Goal: Task Accomplishment & Management: Use online tool/utility

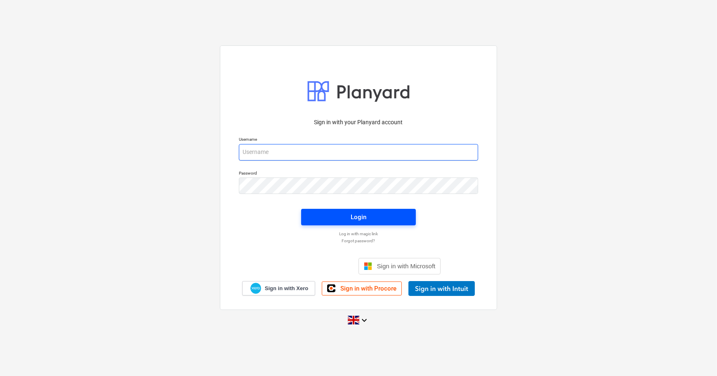
type input "[PERSON_NAME][EMAIL_ADDRESS][DOMAIN_NAME]"
click at [326, 215] on span "Login" at bounding box center [358, 217] width 95 height 11
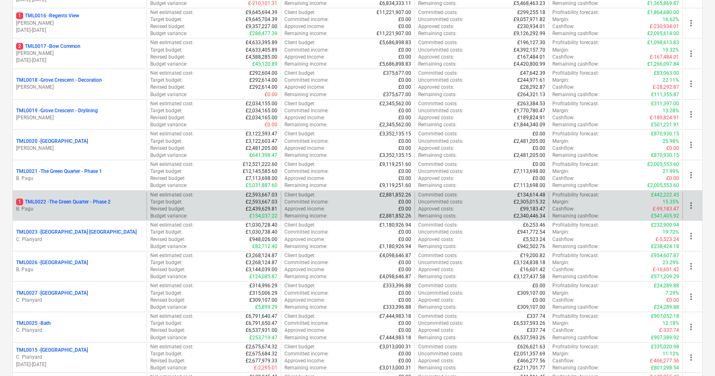
scroll to position [581, 0]
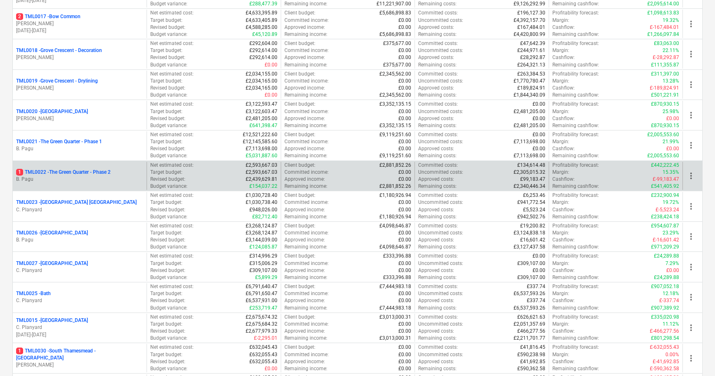
click at [63, 171] on p "1 TML0022 - The Green Quarter - Phase 2" at bounding box center [63, 172] width 94 height 7
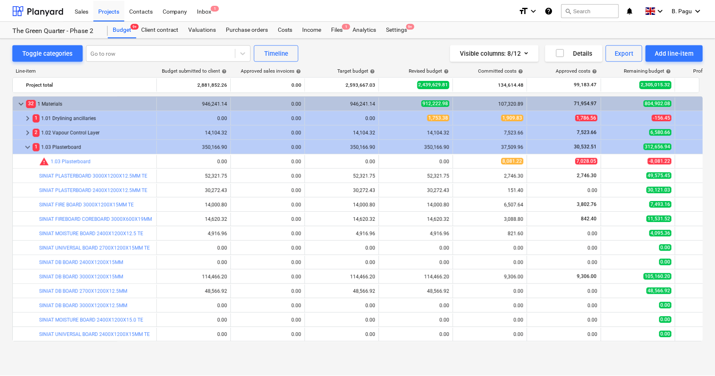
scroll to position [54, 0]
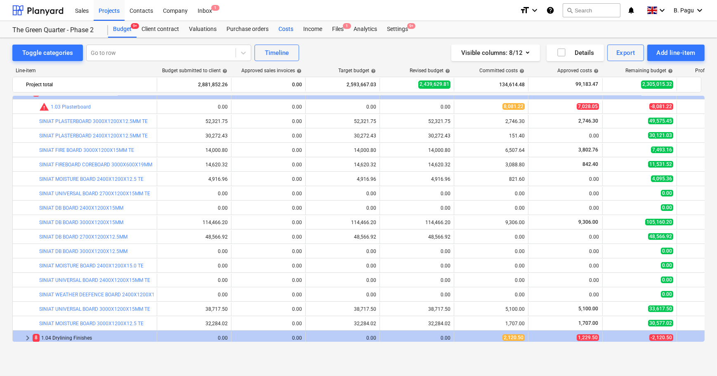
click at [285, 31] on div "Costs" at bounding box center [286, 29] width 25 height 17
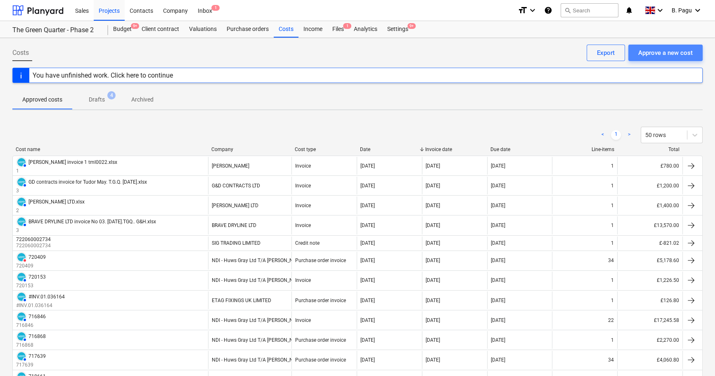
click at [665, 55] on div "Approve a new cost" at bounding box center [665, 52] width 54 height 11
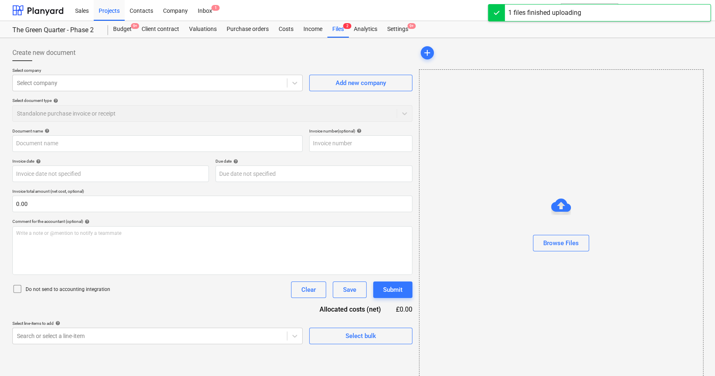
type input "Cosmix invoice template.xlsx"
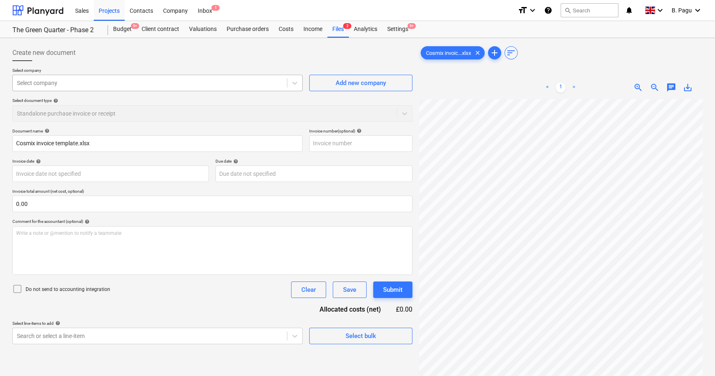
click at [99, 85] on div at bounding box center [150, 83] width 266 height 8
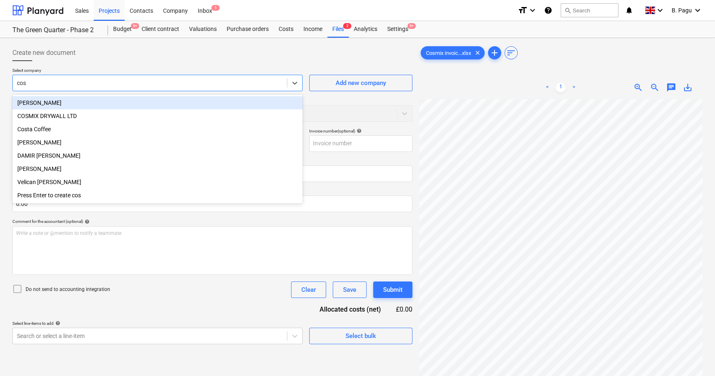
type input "cosm"
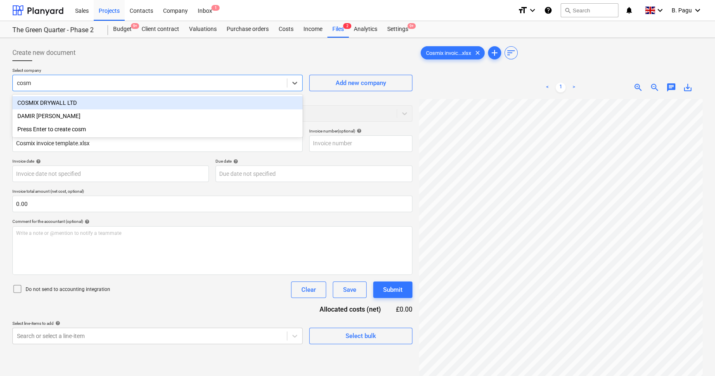
click at [91, 101] on div "COSMIX DRYWALL LTD" at bounding box center [157, 102] width 290 height 13
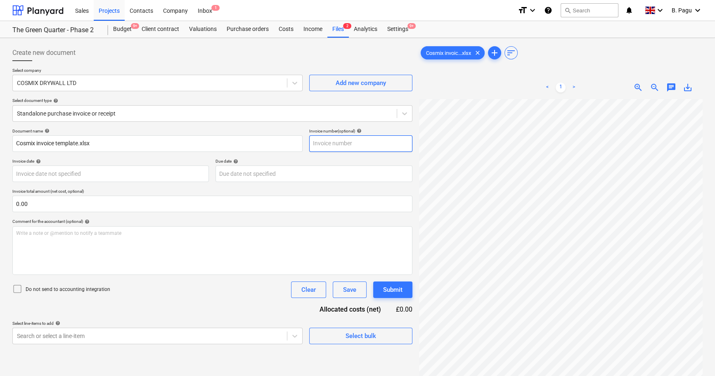
click at [335, 146] on input "text" at bounding box center [360, 143] width 103 height 17
type input "1"
click at [122, 175] on body "Sales Projects Contacts Company Inbox 1 format_size keyboard_arrow_down help se…" at bounding box center [357, 188] width 715 height 376
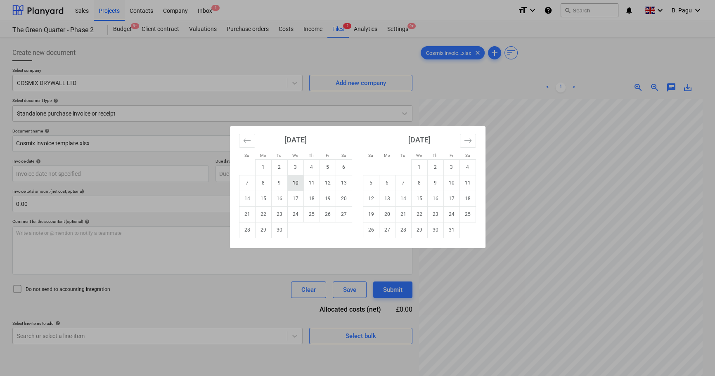
click at [302, 185] on td "10" at bounding box center [295, 183] width 16 height 16
type input "[DATE]"
click at [291, 175] on body "Sales Projects Contacts Company Inbox 1 format_size keyboard_arrow_down help se…" at bounding box center [357, 188] width 715 height 376
click at [330, 199] on td "19" at bounding box center [327, 199] width 16 height 16
type input "[DATE]"
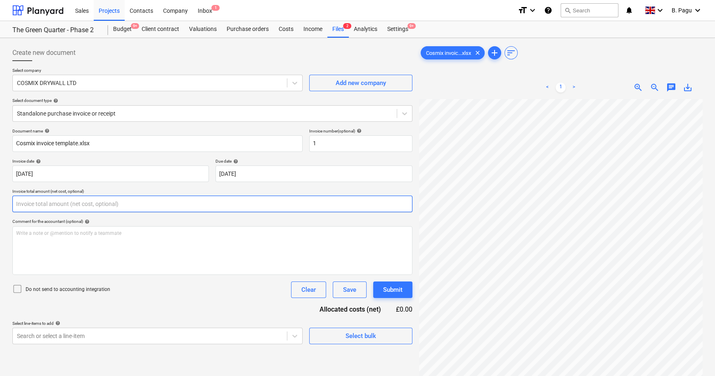
click at [62, 206] on input "text" at bounding box center [212, 204] width 400 height 17
type input "0.00"
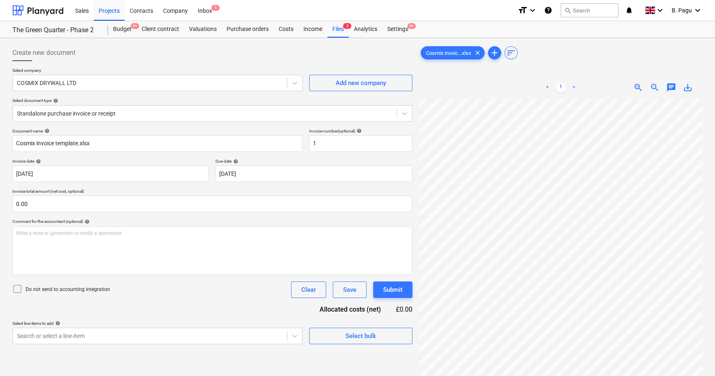
click at [654, 87] on span "zoom_out" at bounding box center [654, 88] width 10 height 10
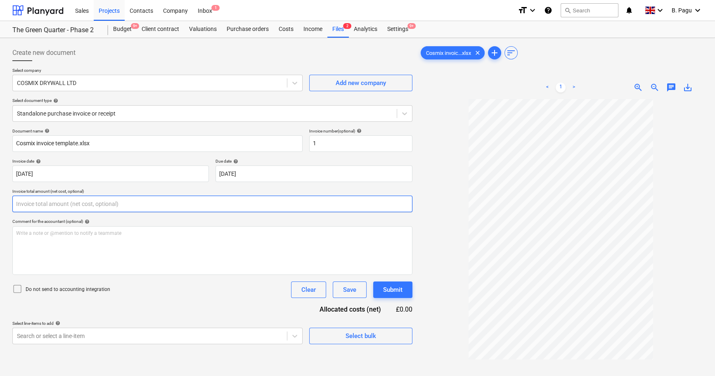
click at [51, 205] on input "text" at bounding box center [212, 204] width 400 height 17
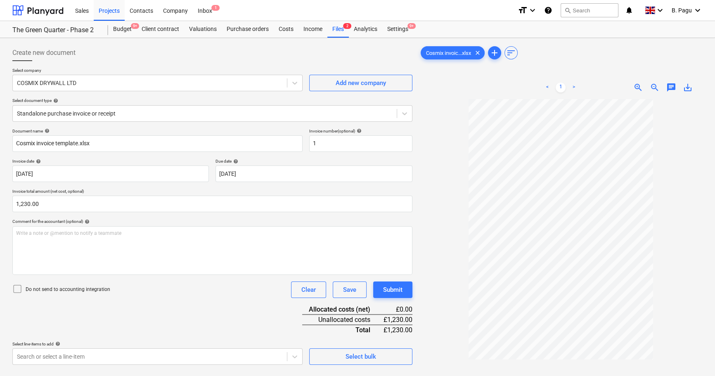
click at [224, 311] on div "Document name help Cosmix invoice template.xlsx Invoice number (optional) help …" at bounding box center [212, 246] width 400 height 236
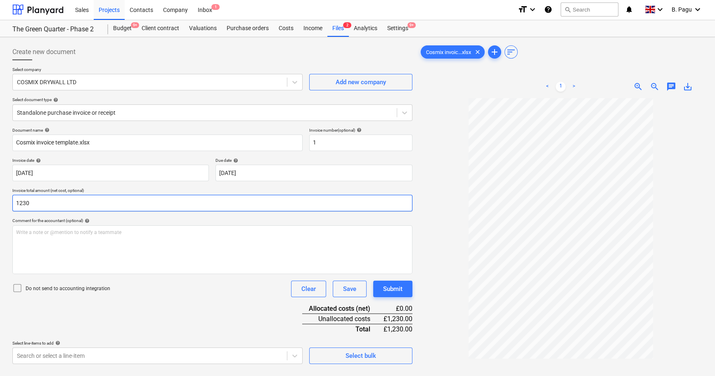
click at [40, 203] on input "1230" at bounding box center [212, 203] width 400 height 17
type input "1,235.00"
click at [179, 307] on div "Document name help Cosmix invoice template.xlsx Invoice number (optional) help …" at bounding box center [212, 245] width 400 height 236
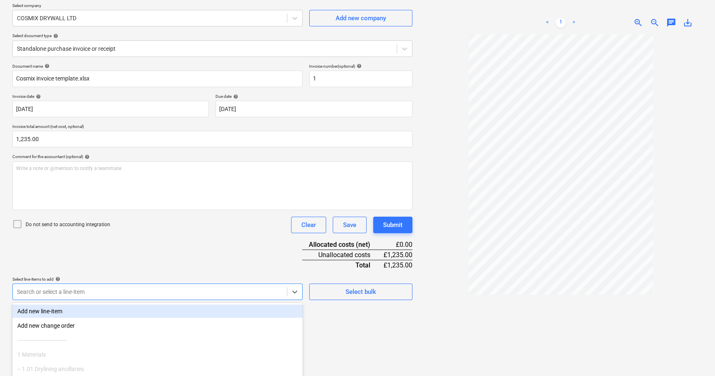
scroll to position [117, 0]
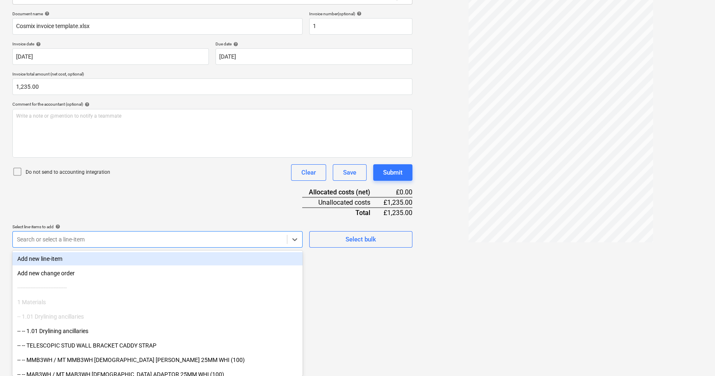
click at [103, 259] on body "Sales Projects Contacts Company Inbox 1 format_size keyboard_arrow_down help se…" at bounding box center [357, 71] width 715 height 376
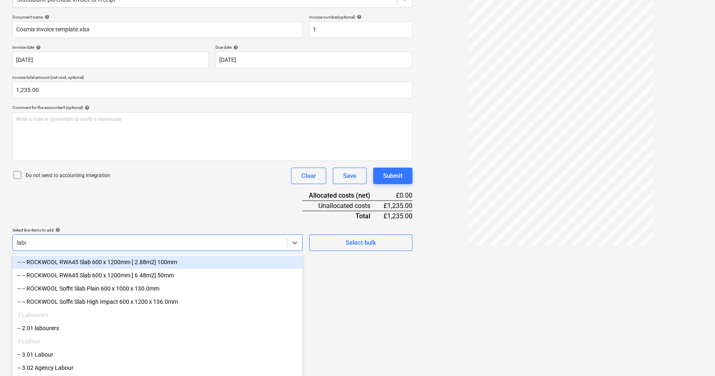
scroll to position [83, 0]
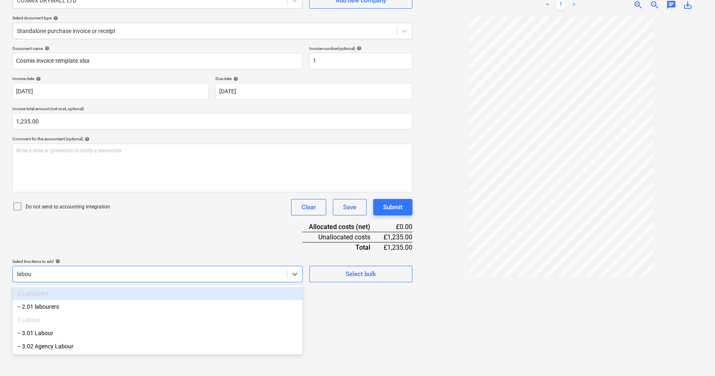
type input "labour"
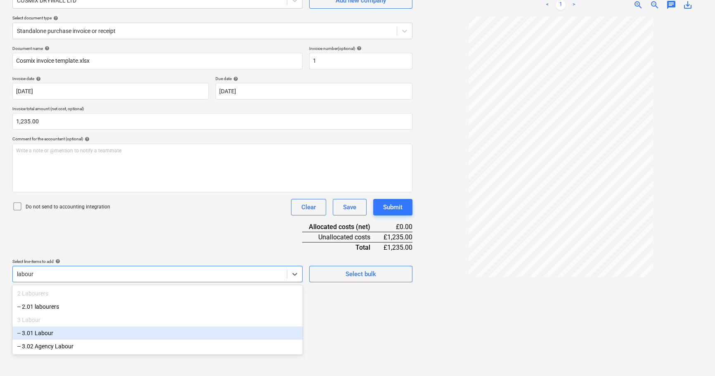
click at [50, 336] on div "-- 3.01 Labour" at bounding box center [157, 332] width 290 height 13
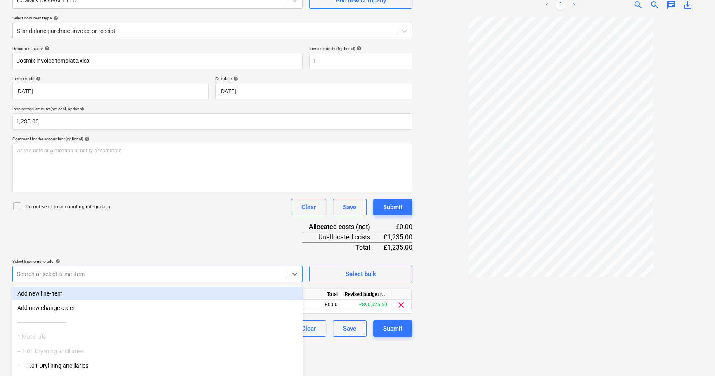
scroll to position [0, 0]
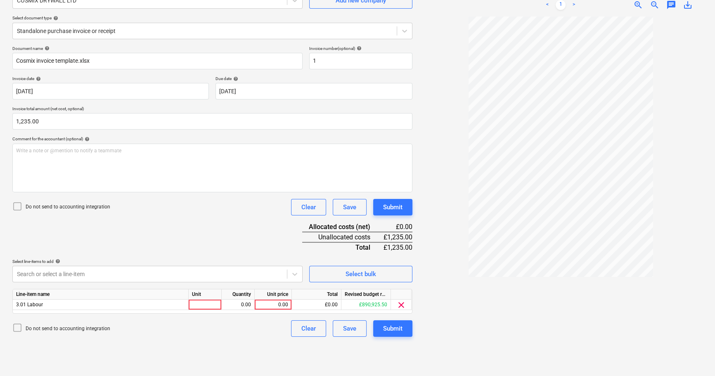
click at [214, 239] on div "Document name help Cosmix invoice template.xlsx Invoice number (optional) help …" at bounding box center [212, 191] width 400 height 291
click at [275, 306] on div "0.00" at bounding box center [273, 305] width 30 height 10
type input "1235"
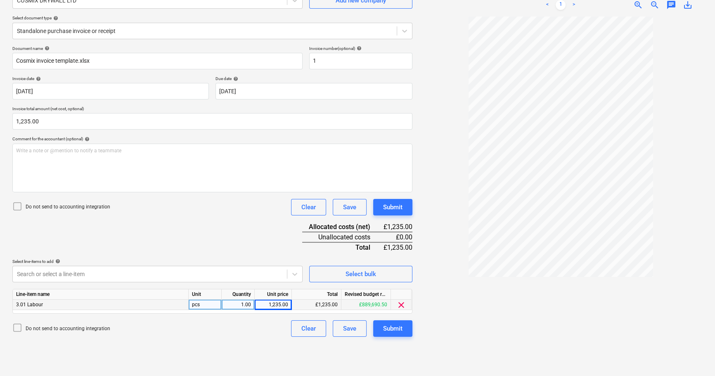
click at [270, 340] on div "Create new document Select company COSMIX DRYWALL LTD Add new company Select do…" at bounding box center [212, 166] width 406 height 414
click at [311, 329] on div "Clear" at bounding box center [308, 329] width 14 height 11
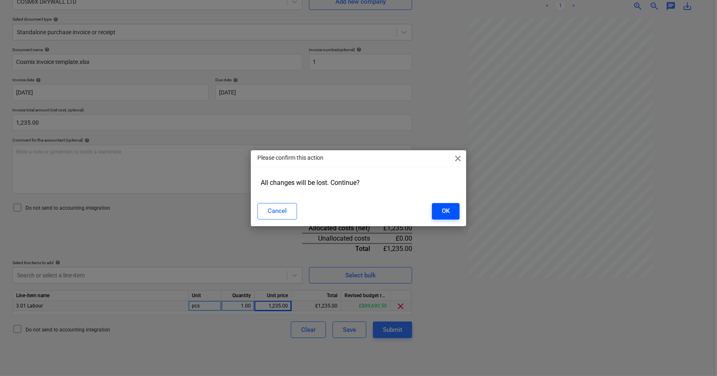
click at [445, 211] on div "OK" at bounding box center [446, 210] width 8 height 11
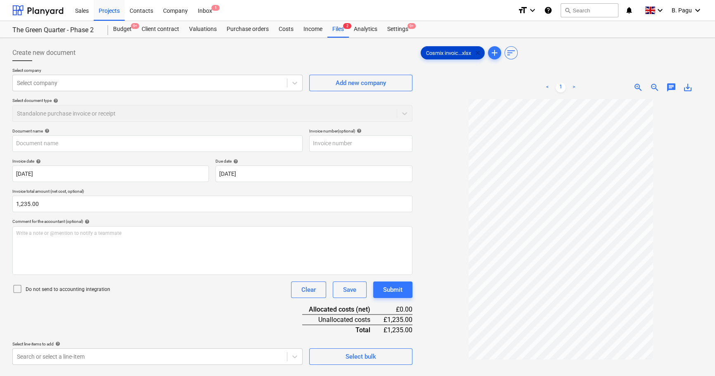
click at [479, 50] on span "clear" at bounding box center [477, 53] width 10 height 10
